Goal: Navigation & Orientation: Find specific page/section

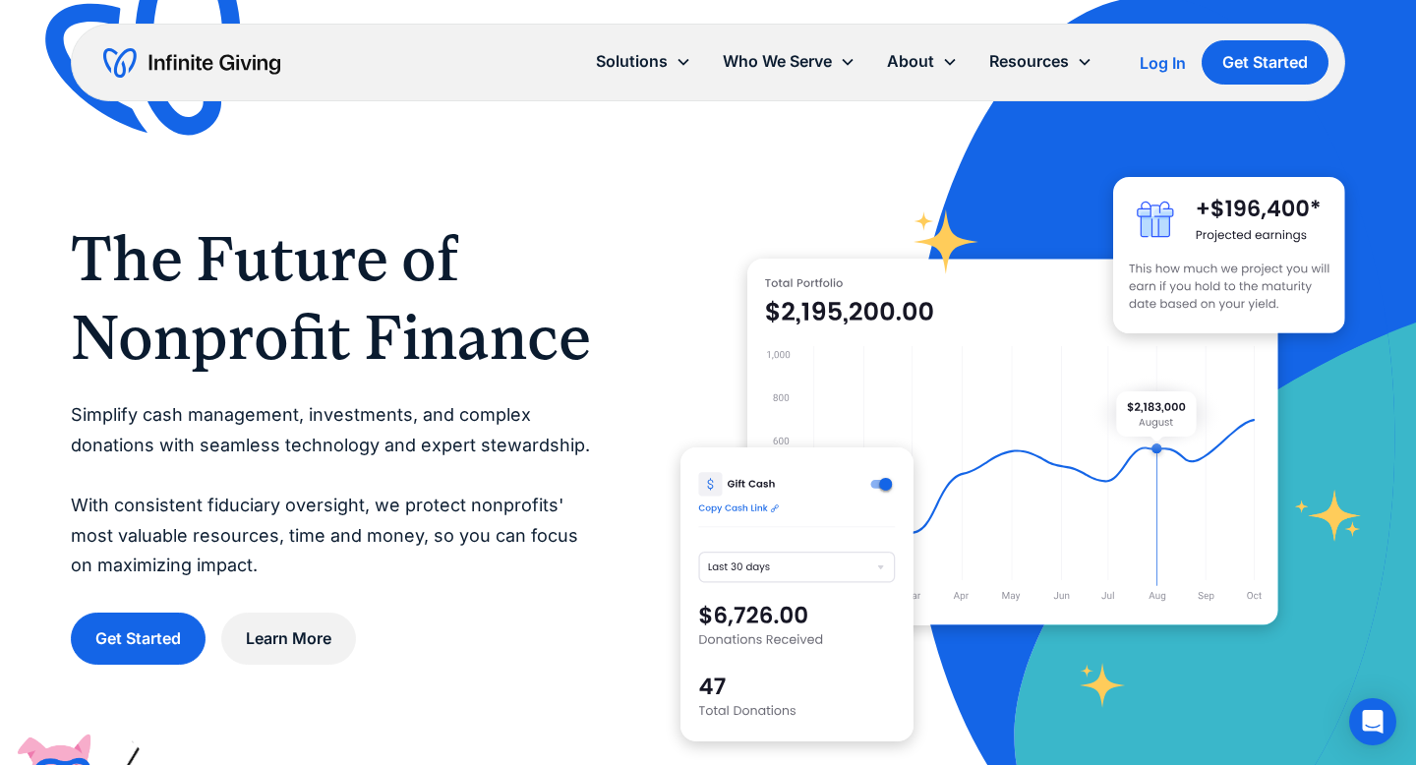
click at [567, 344] on h1 "The Future of Nonprofit Finance" at bounding box center [336, 297] width 531 height 157
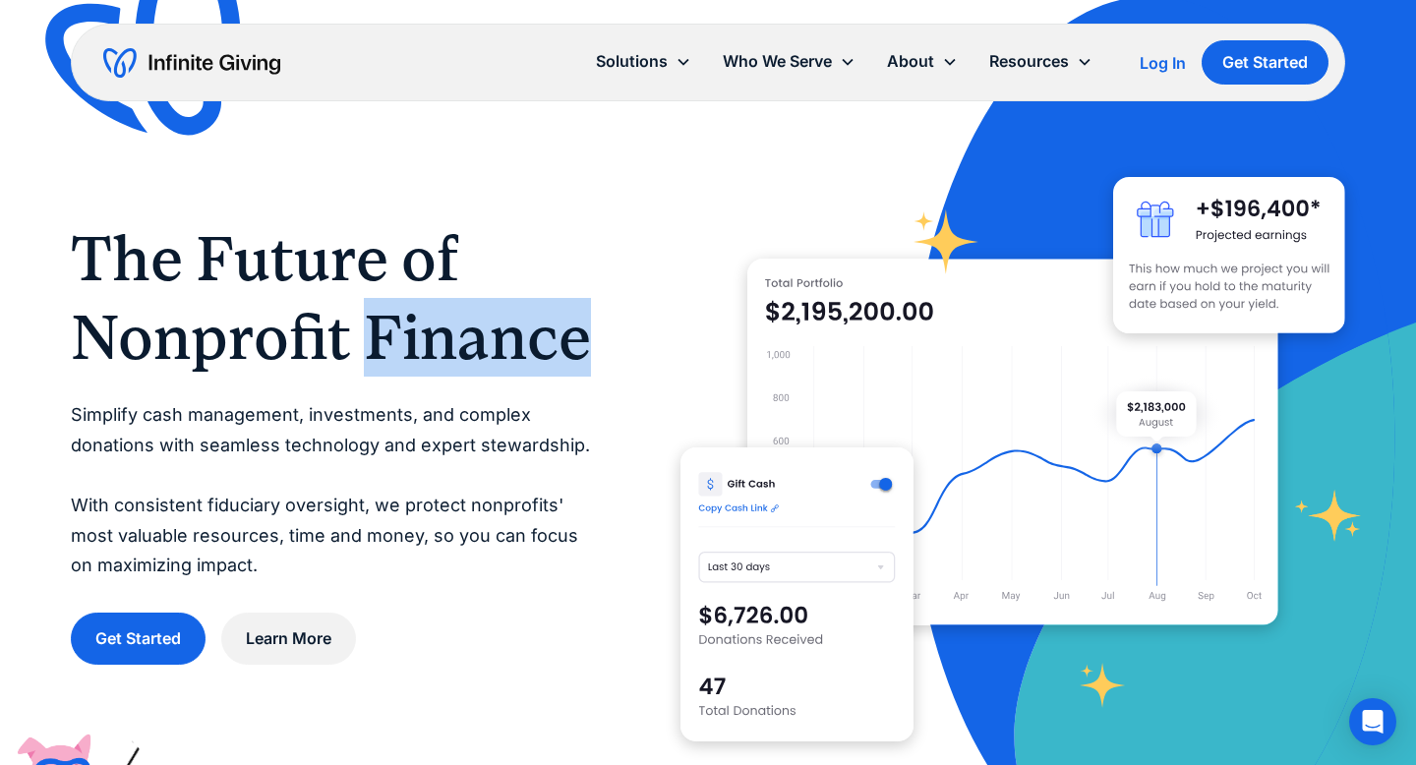
click at [567, 344] on h1 "The Future of Nonprofit Finance" at bounding box center [336, 297] width 531 height 157
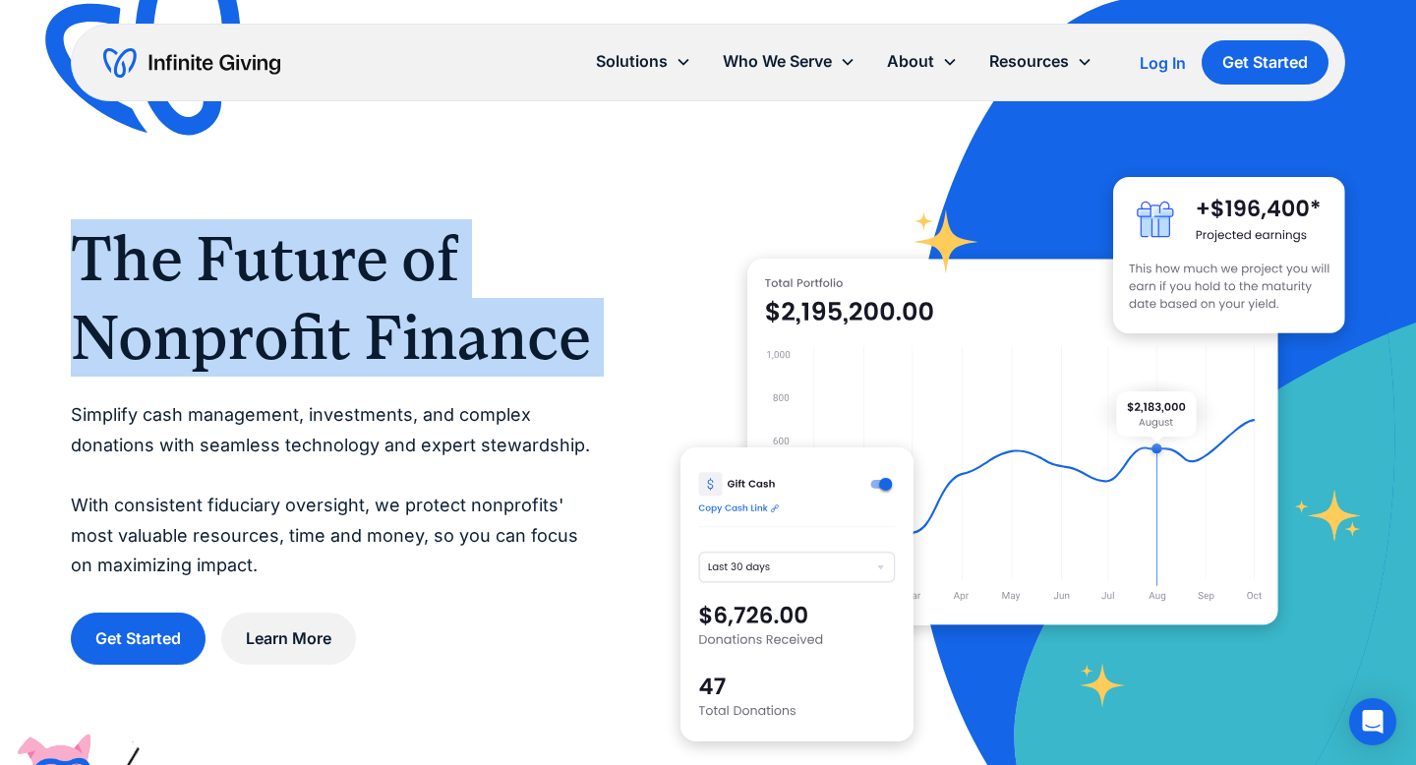
click at [567, 344] on h1 "The Future of Nonprofit Finance" at bounding box center [336, 297] width 531 height 157
click at [528, 340] on h1 "The Future of Nonprofit Finance" at bounding box center [336, 297] width 531 height 157
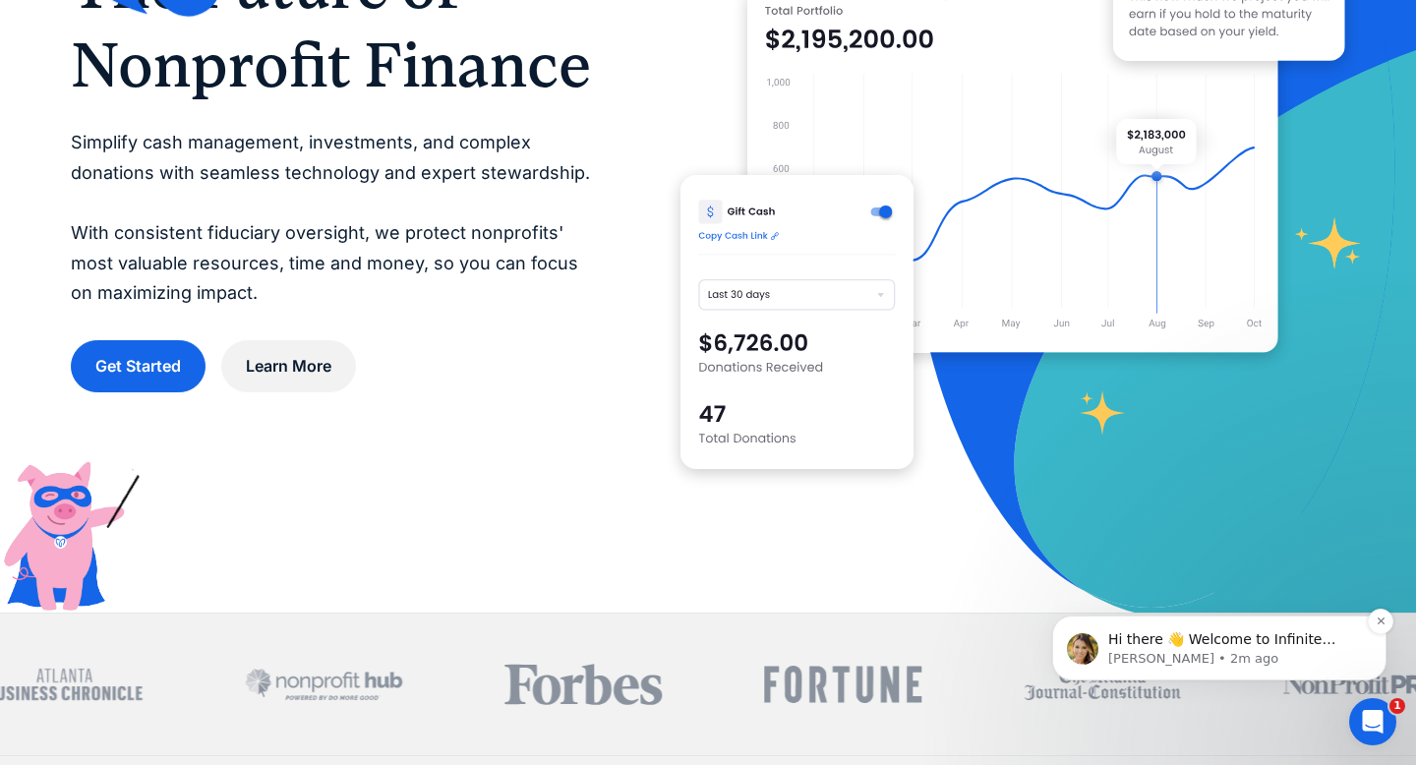
scroll to position [271, 0]
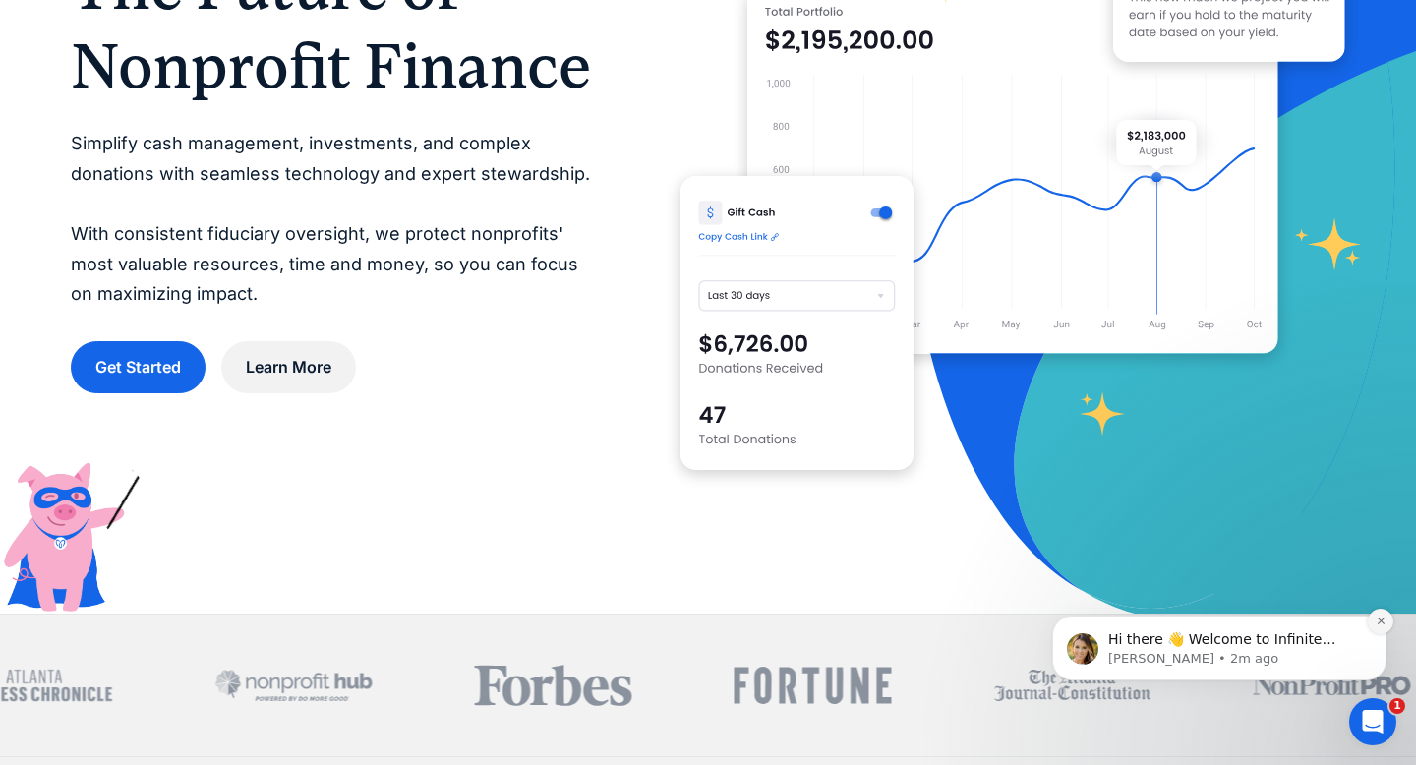
click at [1381, 622] on icon "Dismiss notification" at bounding box center [1379, 620] width 7 height 7
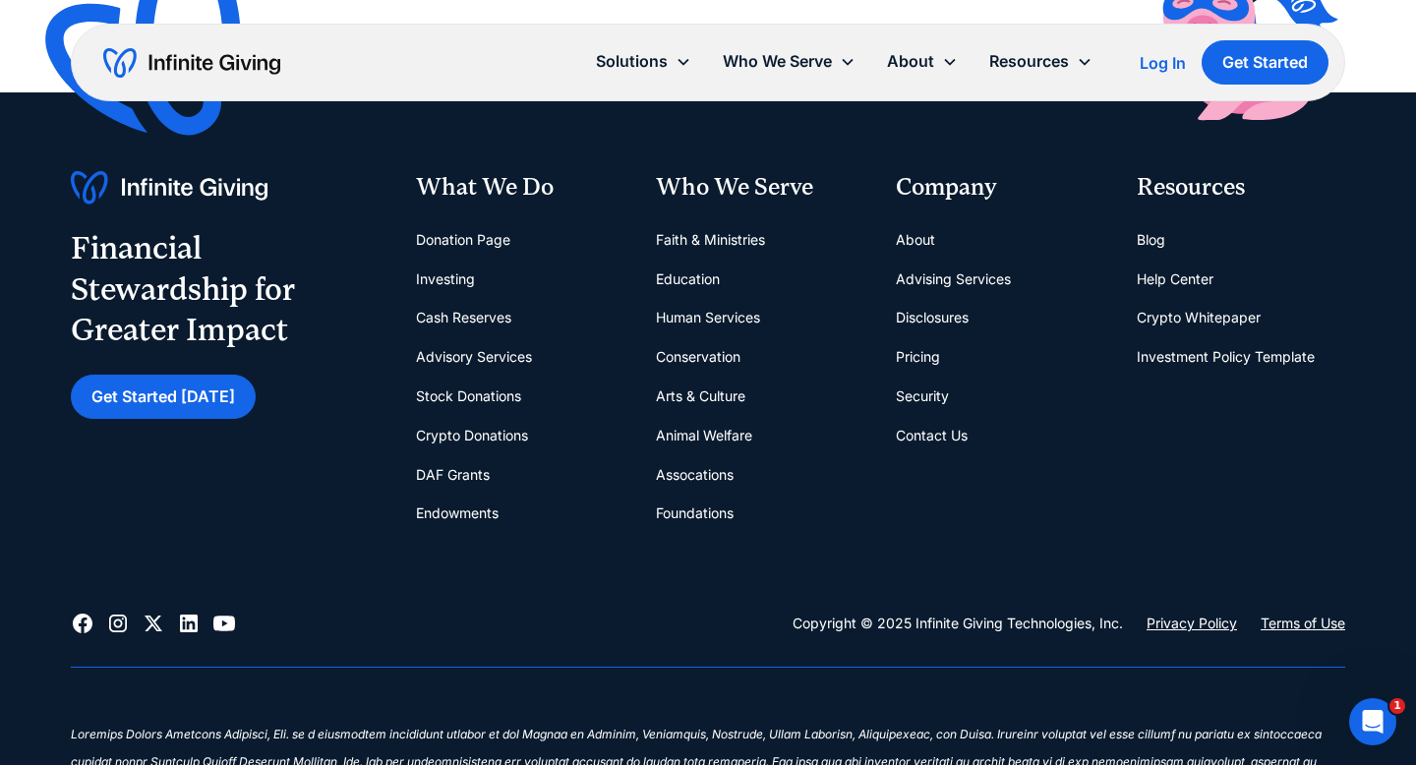
scroll to position [7884, 0]
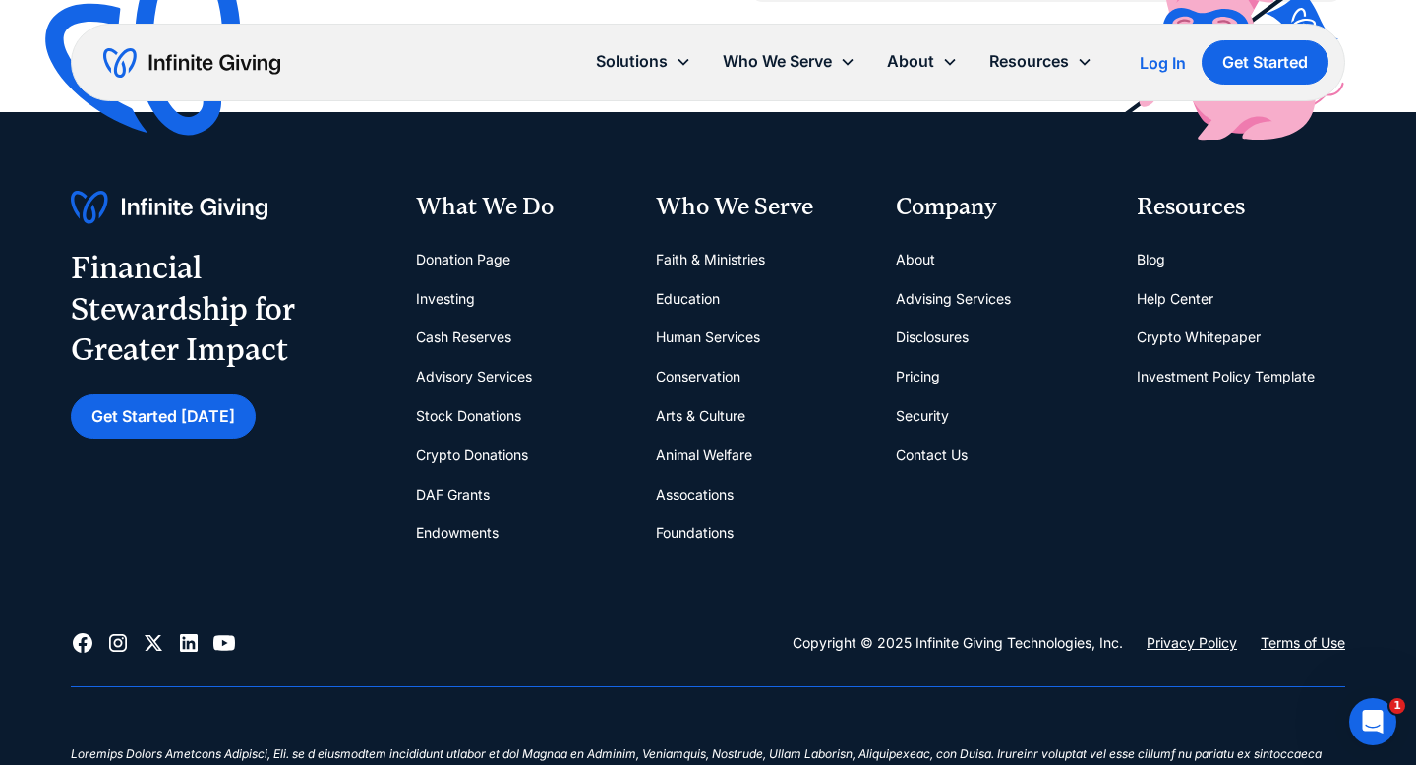
click at [1154, 256] on link "Blog" at bounding box center [1151, 259] width 29 height 39
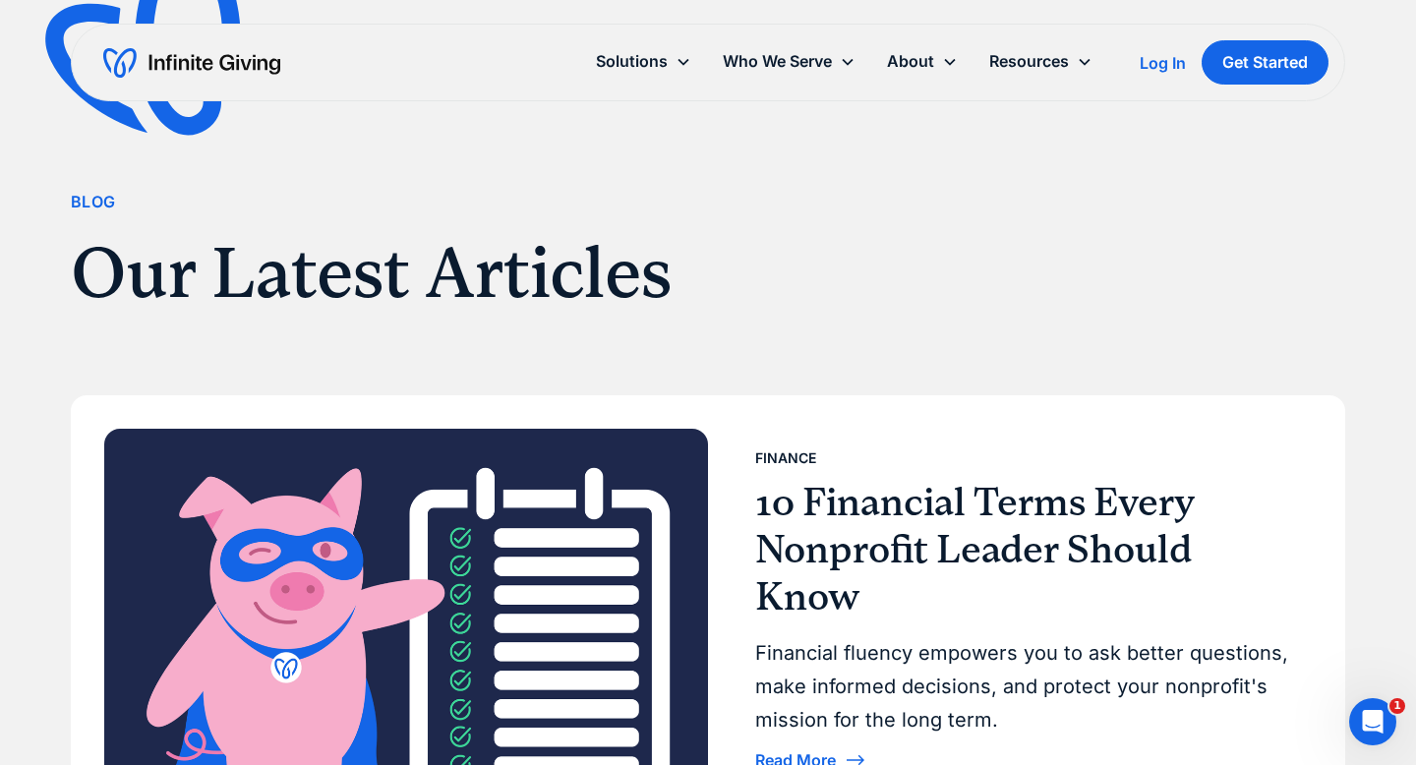
click at [192, 53] on img "home" at bounding box center [191, 62] width 177 height 31
